Goal: Information Seeking & Learning: Learn about a topic

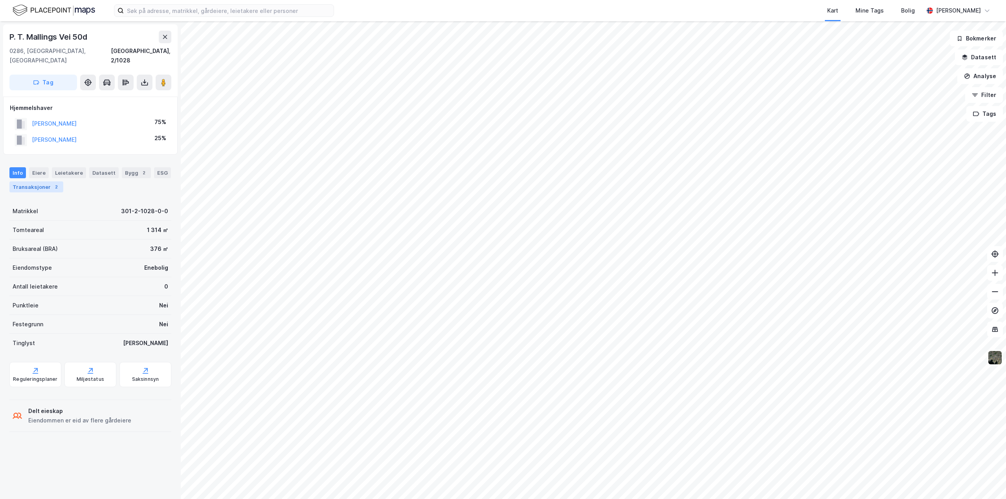
click at [38, 182] on div "Transaksjoner 2" at bounding box center [36, 187] width 54 height 11
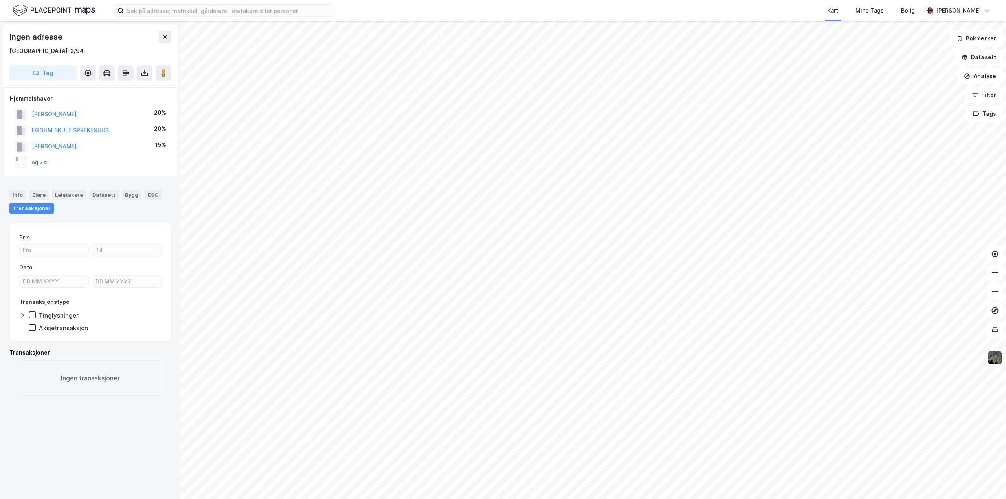
click at [0, 0] on button "og 7 til" at bounding box center [0, 0] width 0 height 0
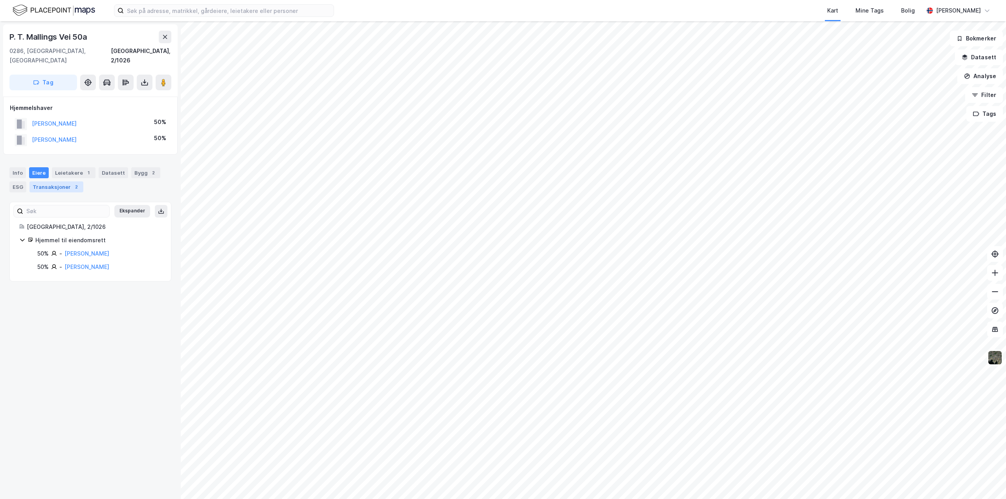
click at [57, 182] on div "Transaksjoner 2" at bounding box center [56, 187] width 54 height 11
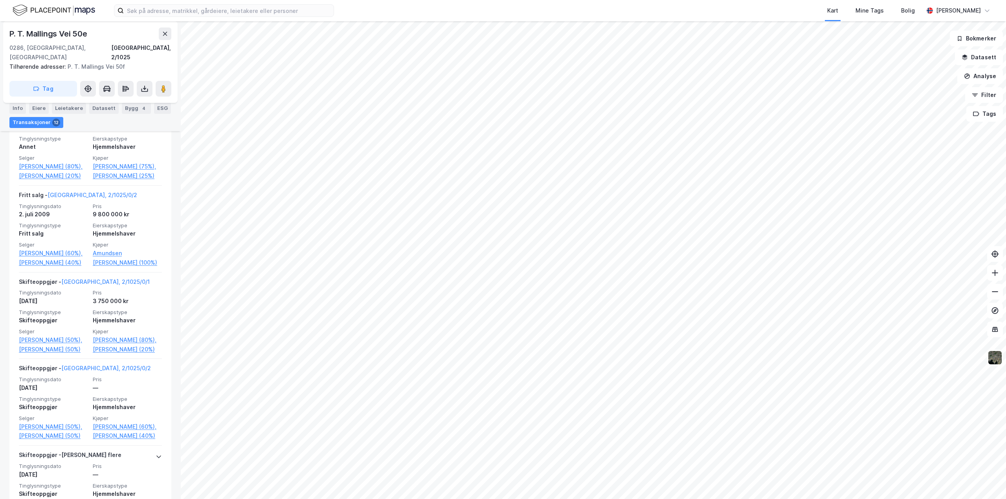
scroll to position [747, 0]
click at [86, 203] on div "Fritt salg - [GEOGRAPHIC_DATA], 2/1025/0/2" at bounding box center [78, 196] width 118 height 13
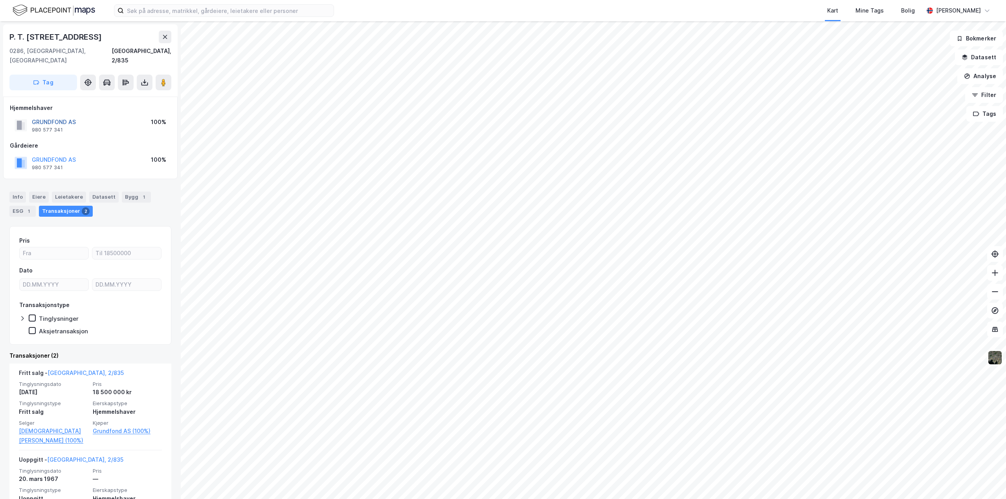
click at [0, 0] on button "GRUNDFOND AS" at bounding box center [0, 0] width 0 height 0
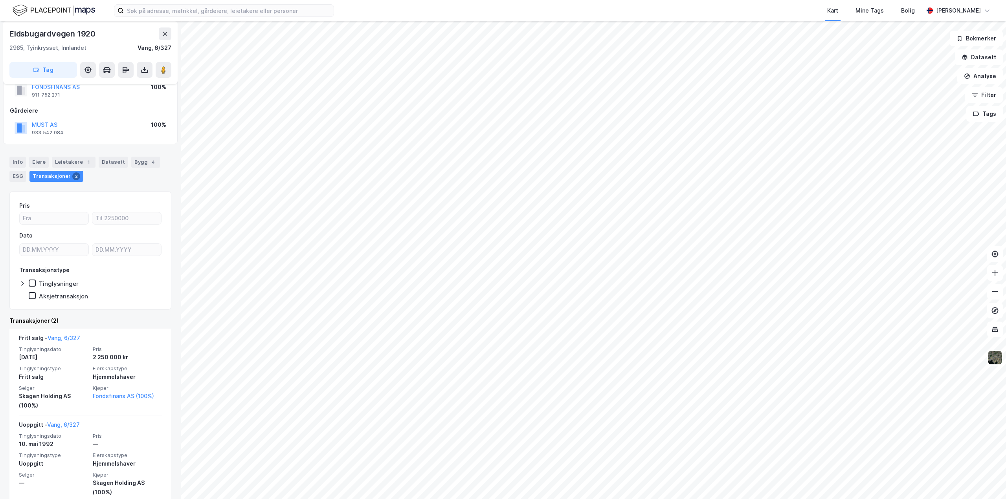
scroll to position [38, 0]
